Goal: Transaction & Acquisition: Purchase product/service

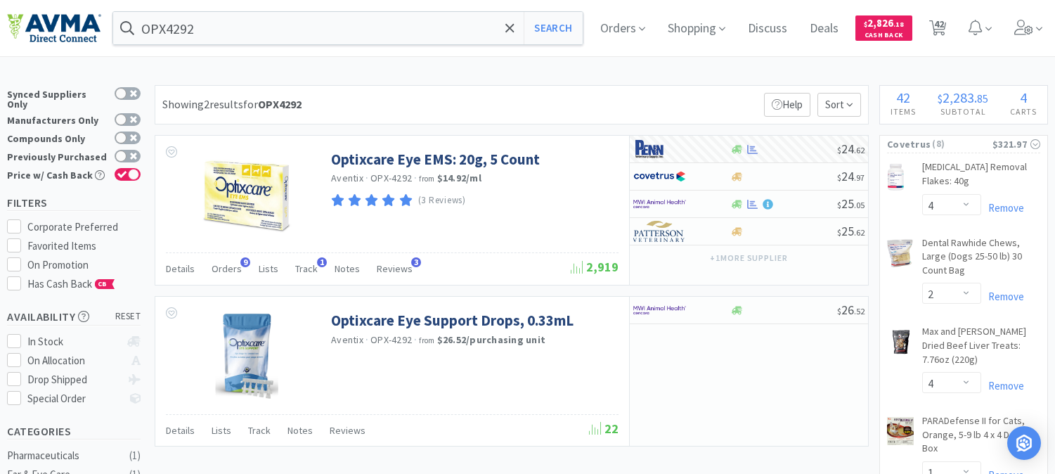
select select "4"
select select "2"
select select "4"
select select "1"
select select "2"
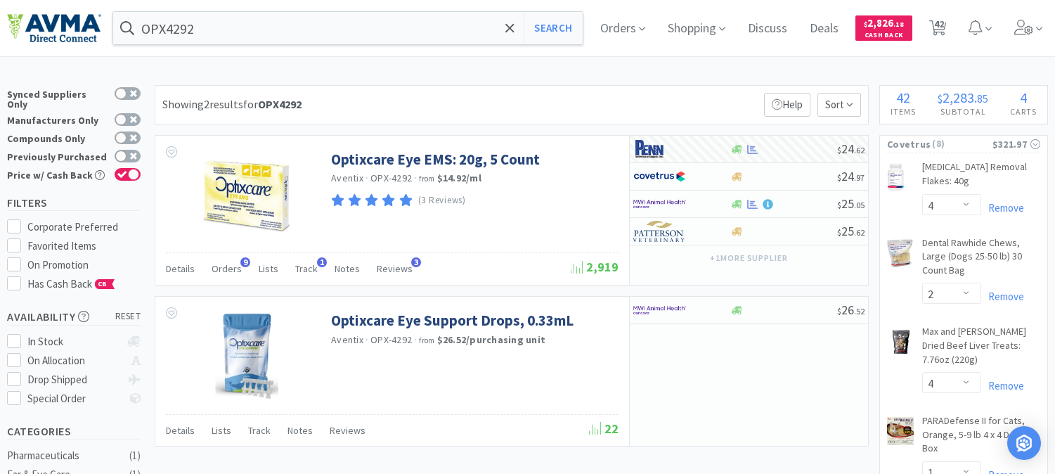
select select "1"
select select "4"
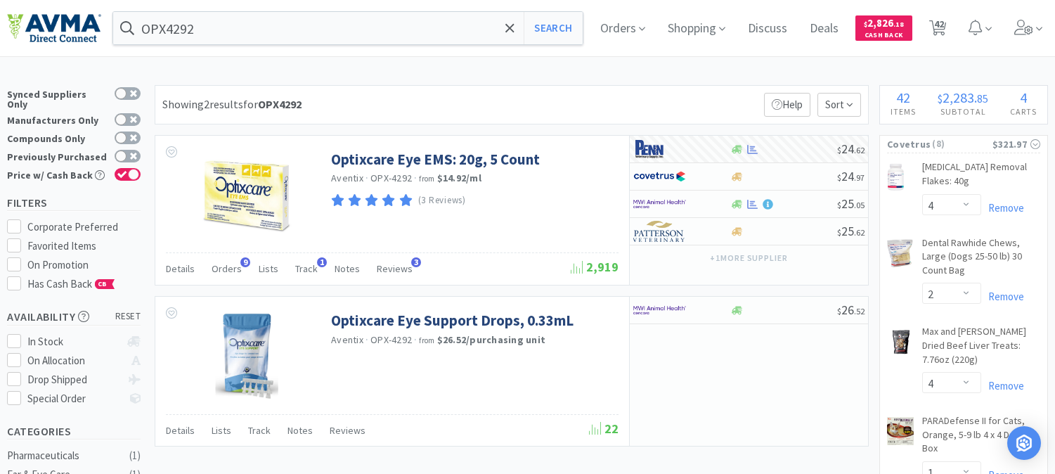
select select "1"
select select "2"
select select "1"
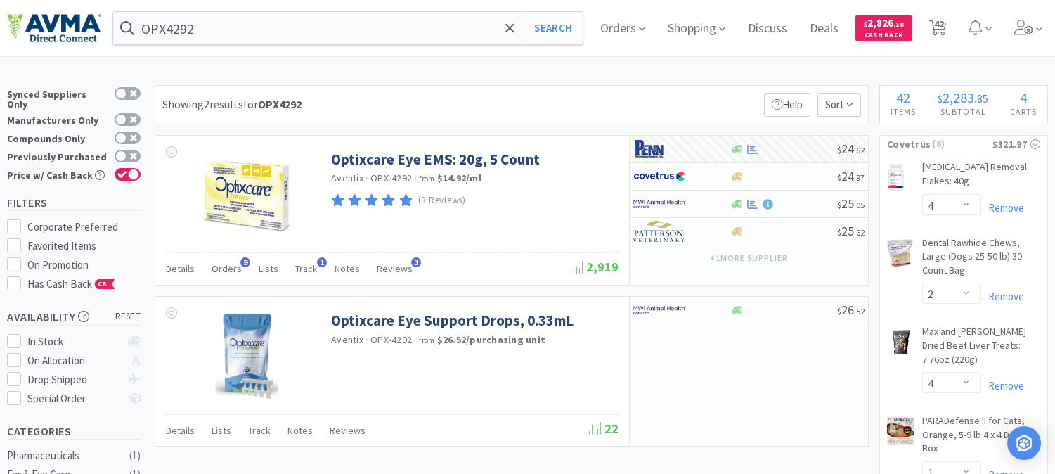
select select "1"
select select "2"
select select "10"
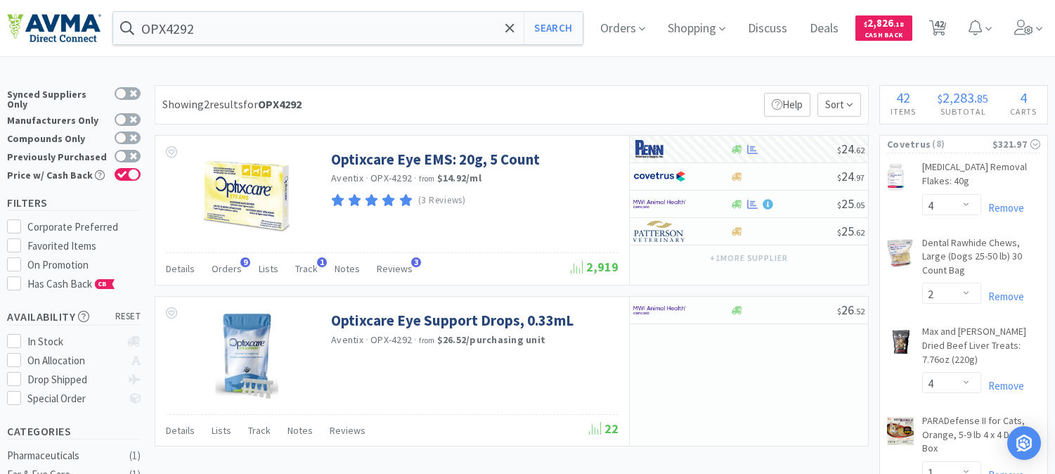
select select "1"
select select "2"
select select "1"
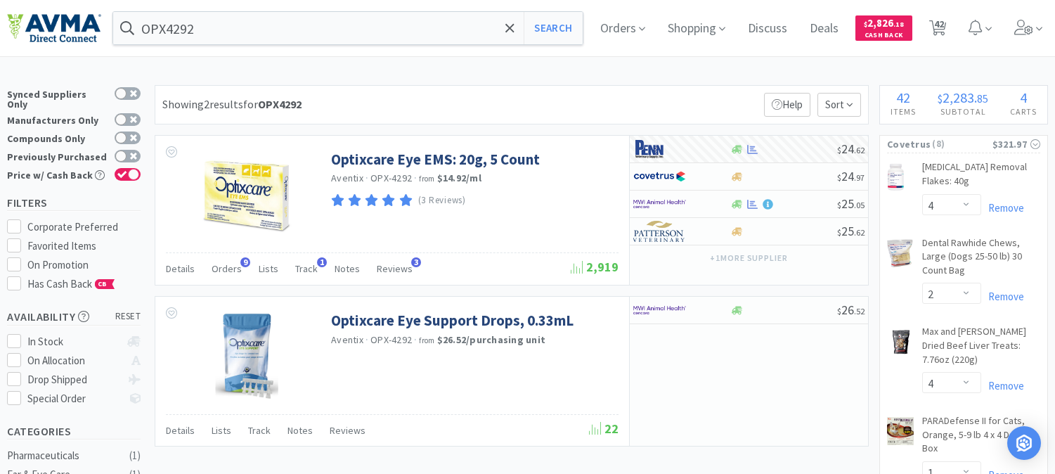
select select "1"
select select "3"
select select "1"
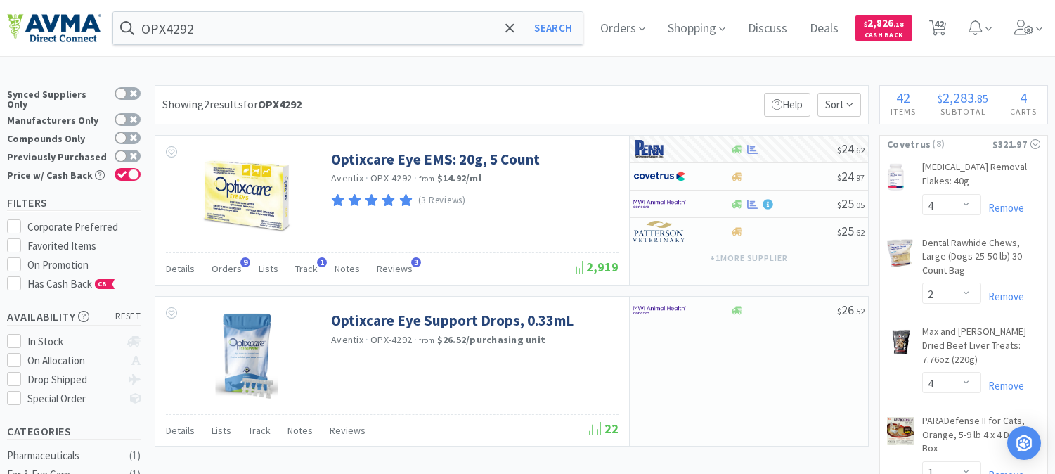
select select "5"
select select "1"
select select "6"
select select "8"
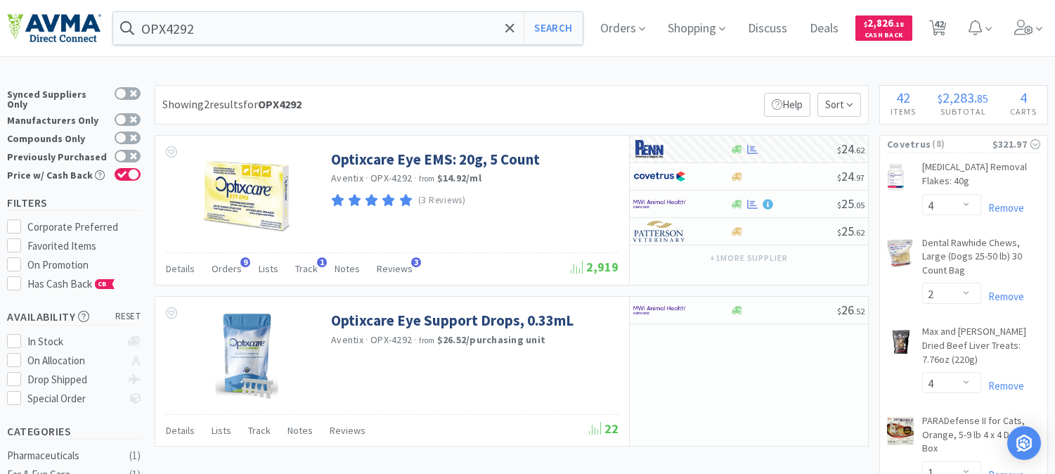
select select "3"
select select "1"
select select "6"
select select "1"
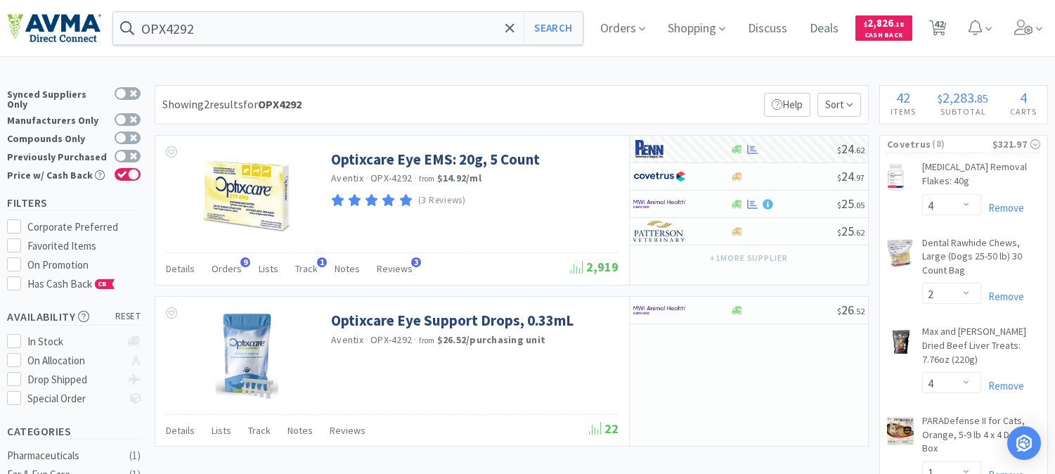
select select "1"
select select "2"
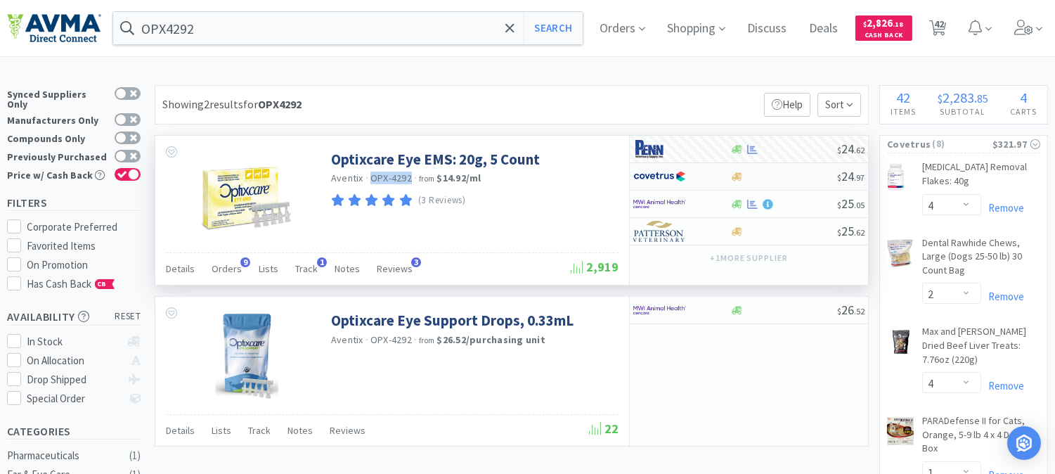
click at [649, 179] on img at bounding box center [659, 176] width 53 height 21
select select "1"
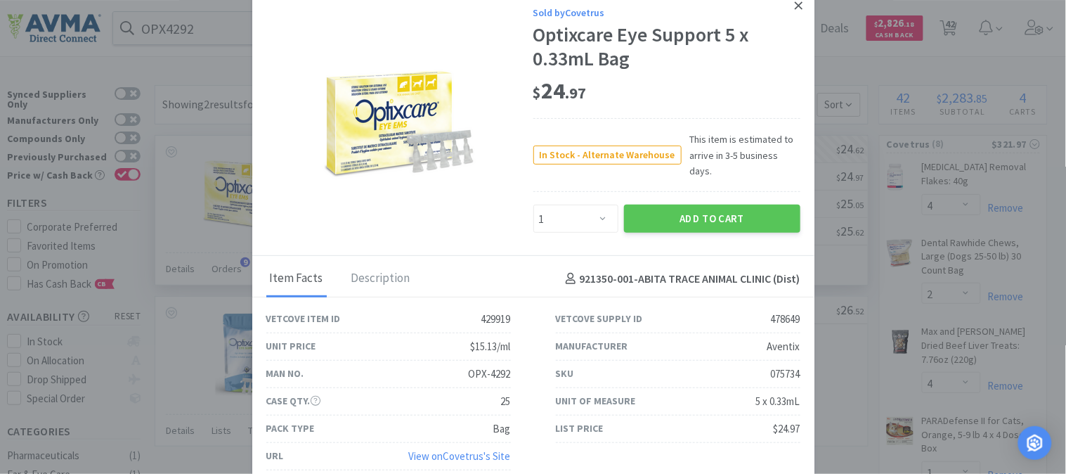
click at [793, 9] on link at bounding box center [799, 6] width 25 height 30
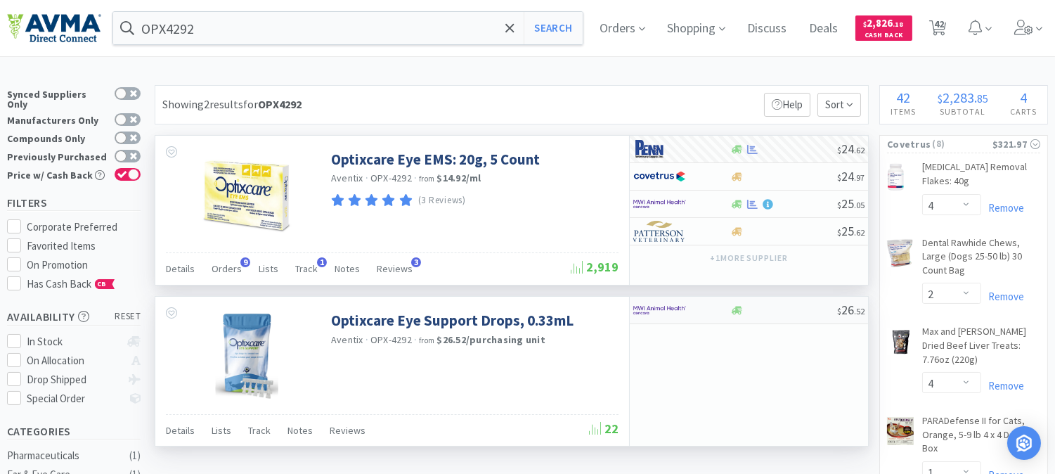
click at [643, 309] on img at bounding box center [659, 309] width 53 height 21
select select "1"
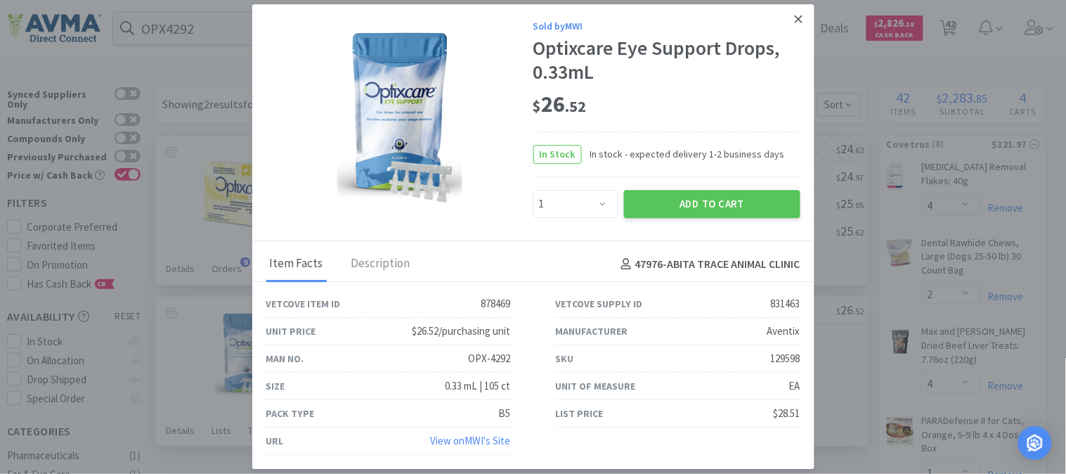
click at [794, 14] on link at bounding box center [799, 19] width 25 height 30
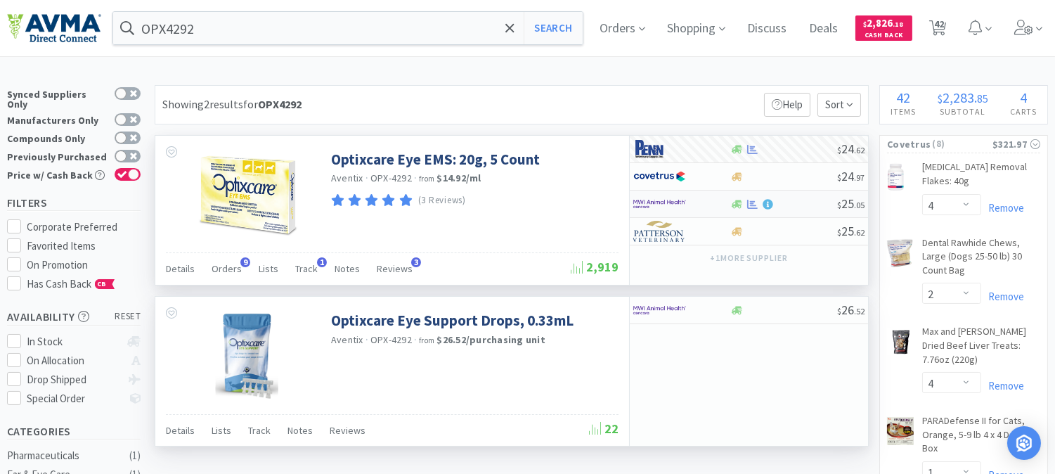
click at [649, 205] on img at bounding box center [659, 203] width 53 height 21
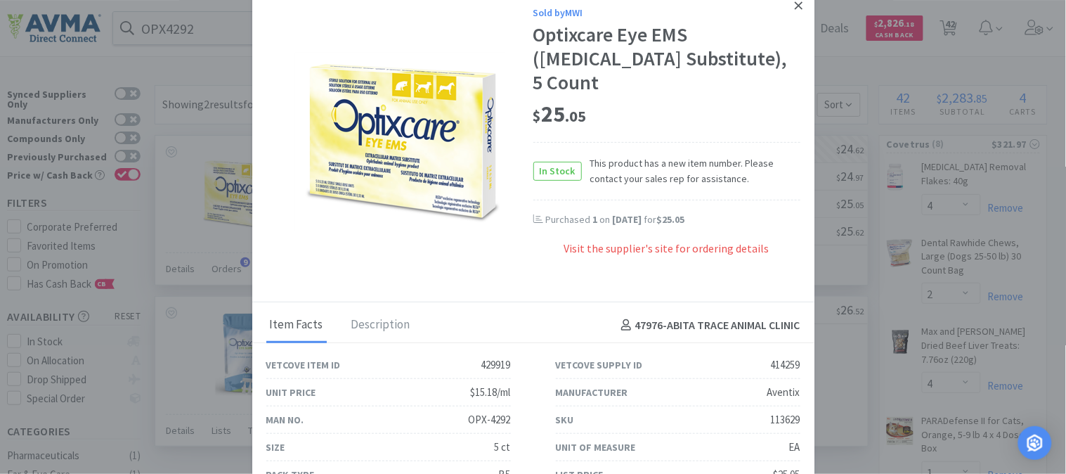
click at [795, 6] on icon at bounding box center [799, 5] width 8 height 13
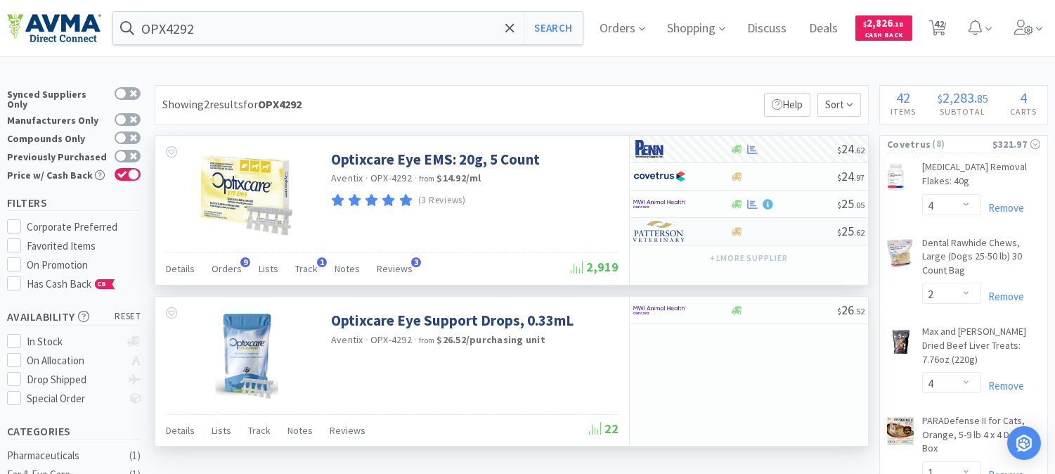
click at [666, 228] on img at bounding box center [659, 231] width 53 height 21
select select "1"
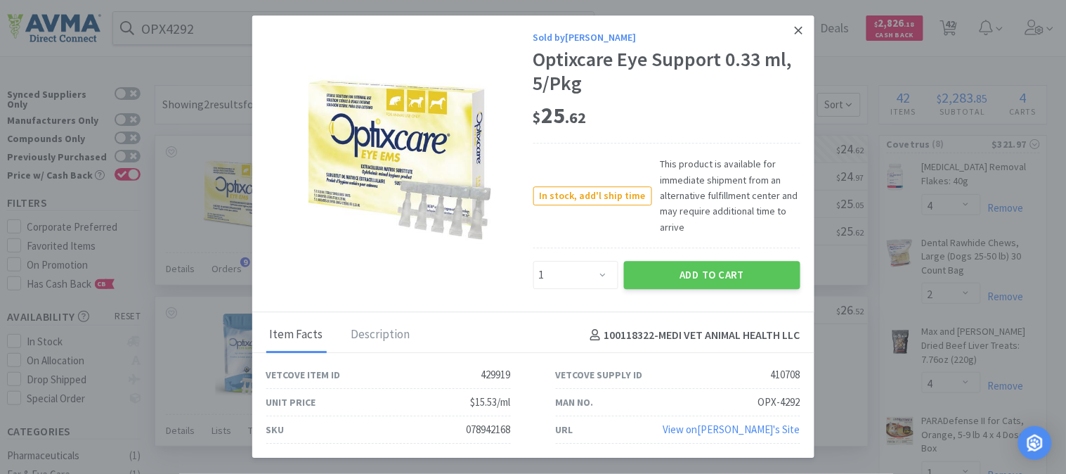
click at [793, 24] on link at bounding box center [799, 30] width 25 height 30
